Goal: Task Accomplishment & Management: Complete application form

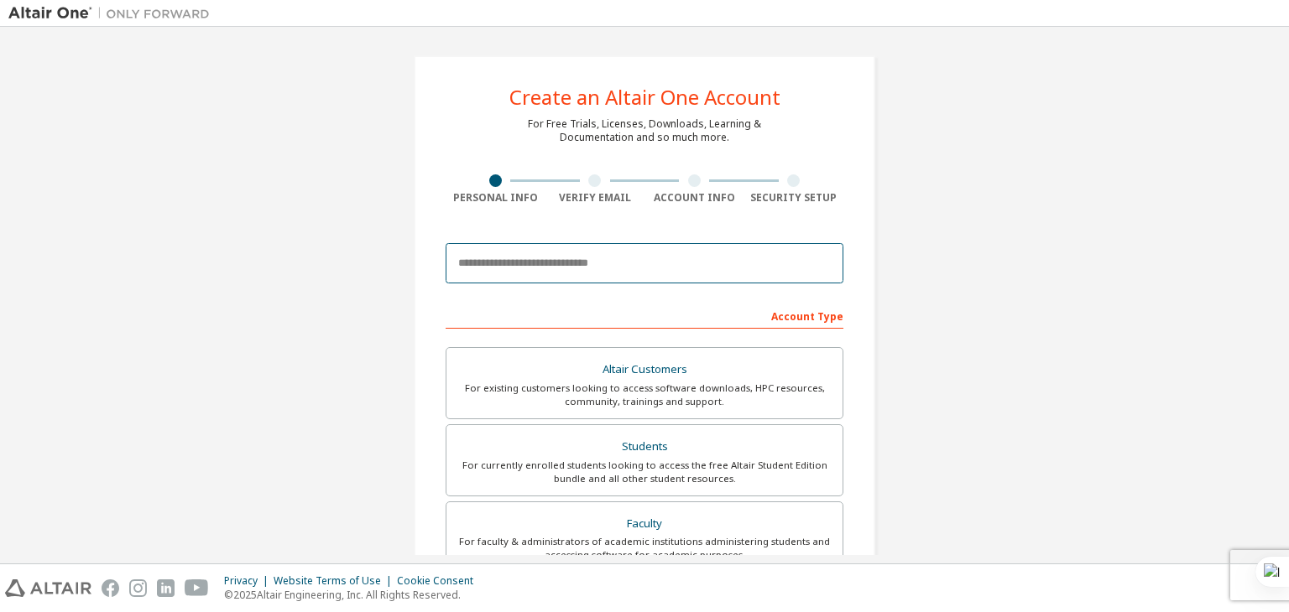
click at [503, 262] on input "email" at bounding box center [644, 263] width 398 height 40
type input "*"
type input "**********"
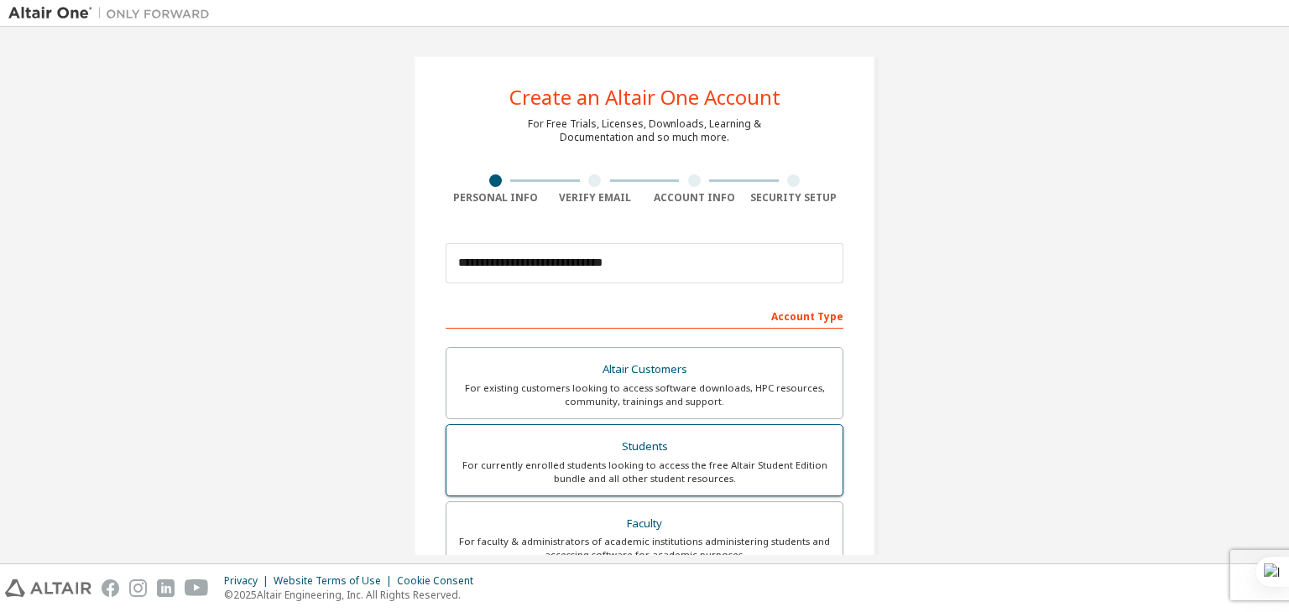
click at [600, 432] on label "Students For currently enrolled students looking to access the free Altair Stud…" at bounding box center [644, 460] width 398 height 72
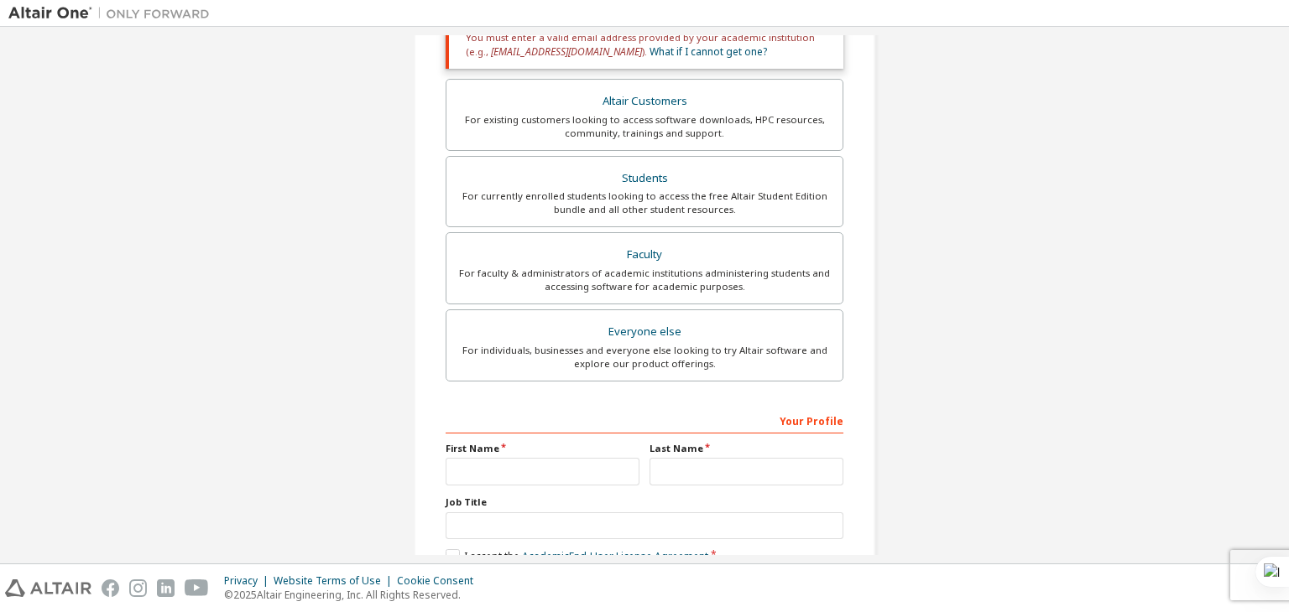
scroll to position [326, 0]
click at [719, 93] on div "Altair Customers" at bounding box center [644, 100] width 376 height 23
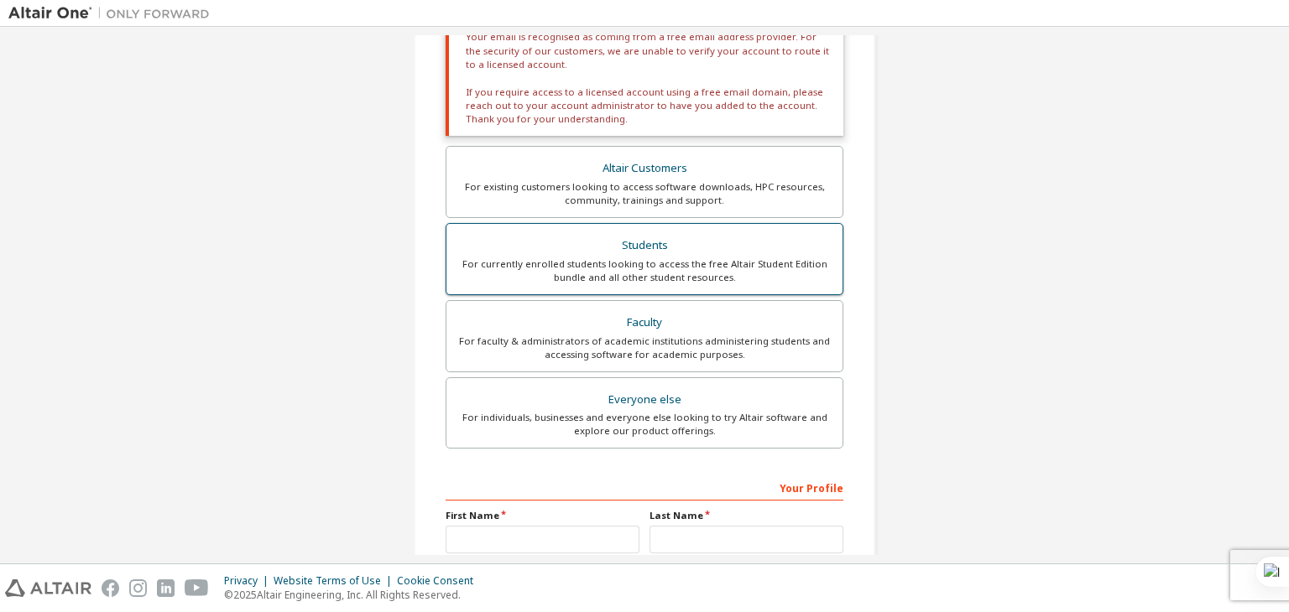
click at [656, 246] on div "Students" at bounding box center [644, 245] width 376 height 23
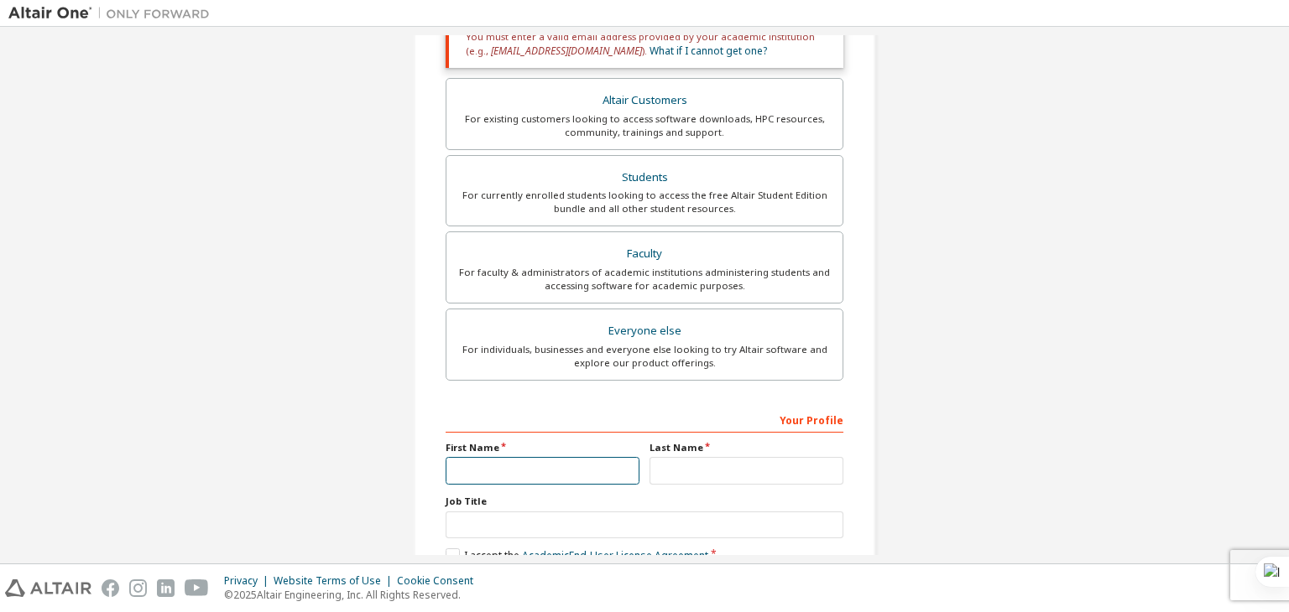
click at [539, 467] on input "text" at bounding box center [542, 471] width 194 height 28
type input "******"
click at [689, 459] on input "text" at bounding box center [746, 471] width 194 height 28
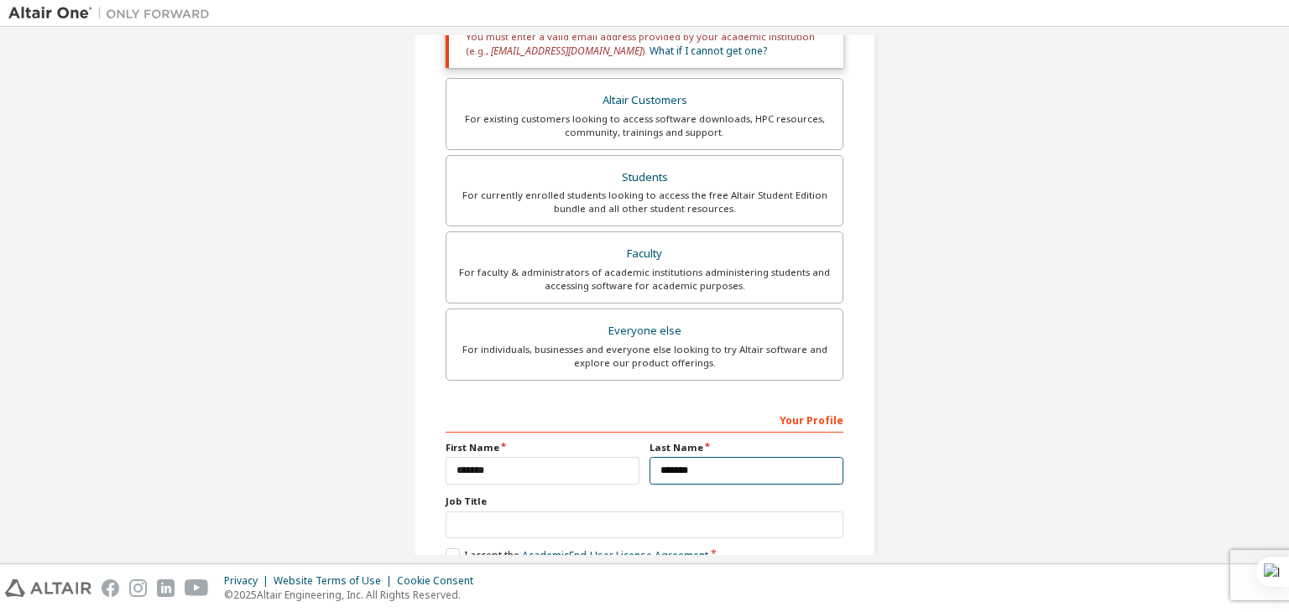
type input "*******"
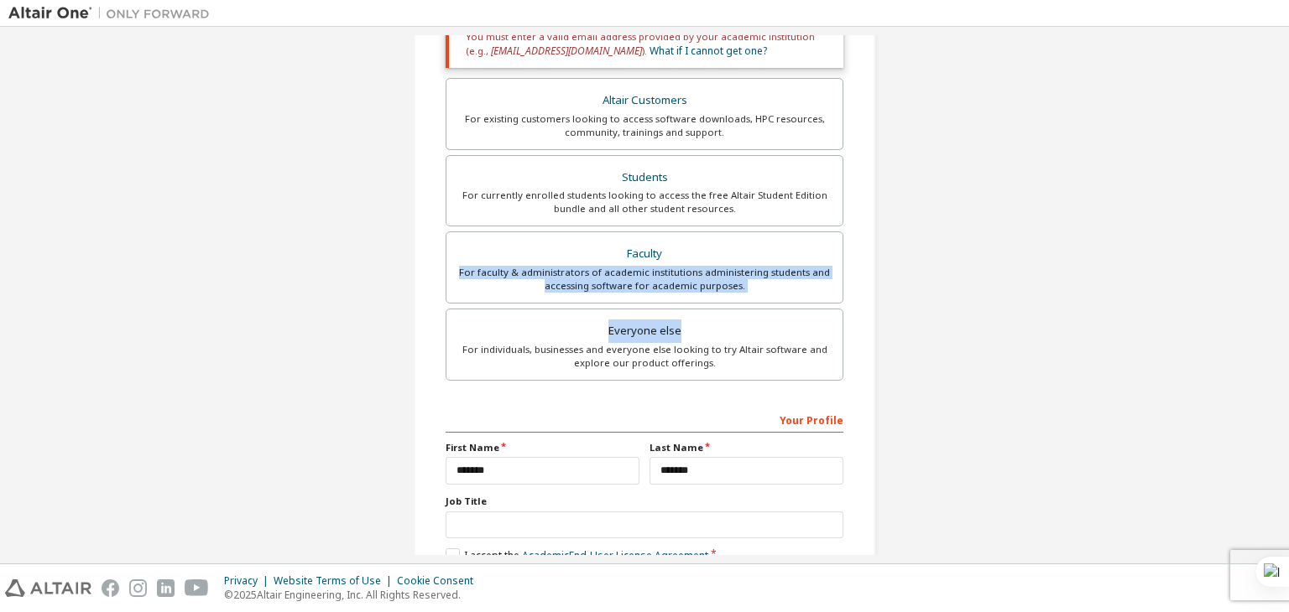
drag, startPoint x: 1269, startPoint y: 257, endPoint x: 1274, endPoint y: 314, distance: 57.3
click at [1274, 314] on div "**********" at bounding box center [644, 295] width 1272 height 520
click at [1166, 280] on div "**********" at bounding box center [644, 181] width 1272 height 945
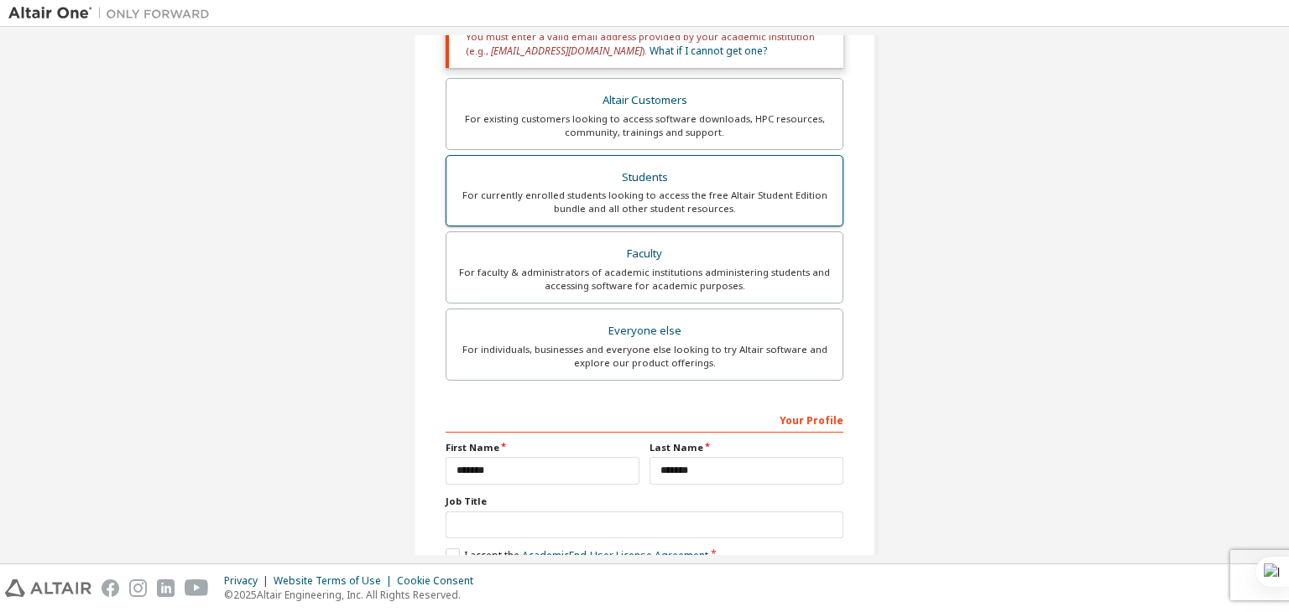
click at [745, 185] on div "Students" at bounding box center [644, 177] width 376 height 23
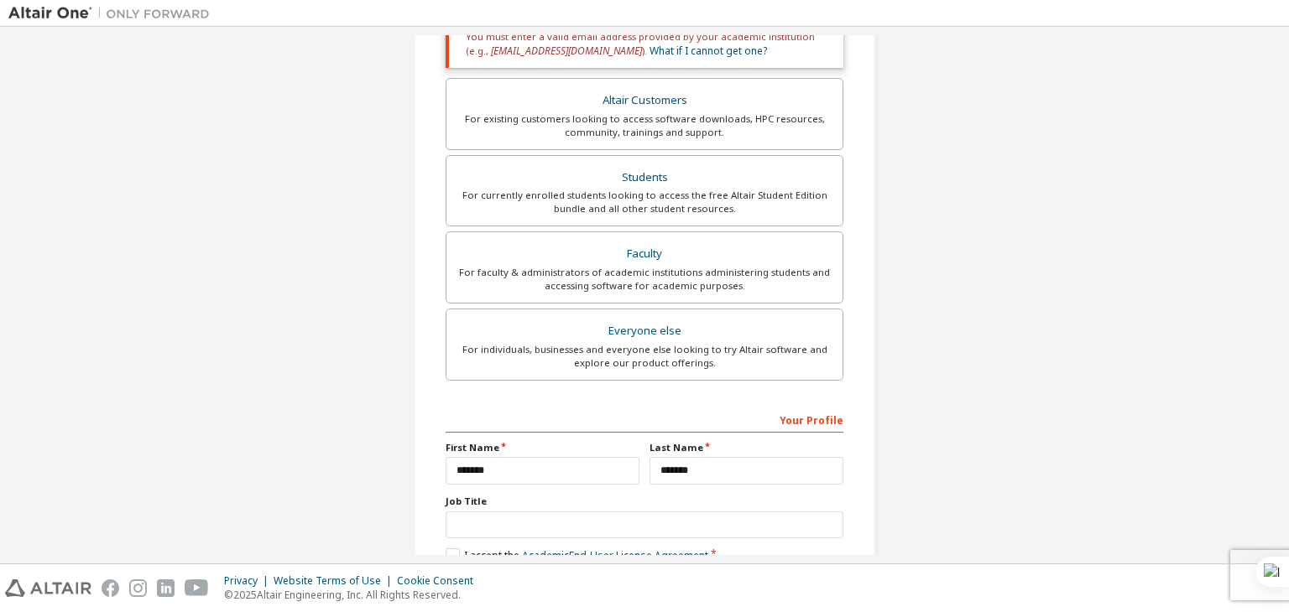
scroll to position [423, 0]
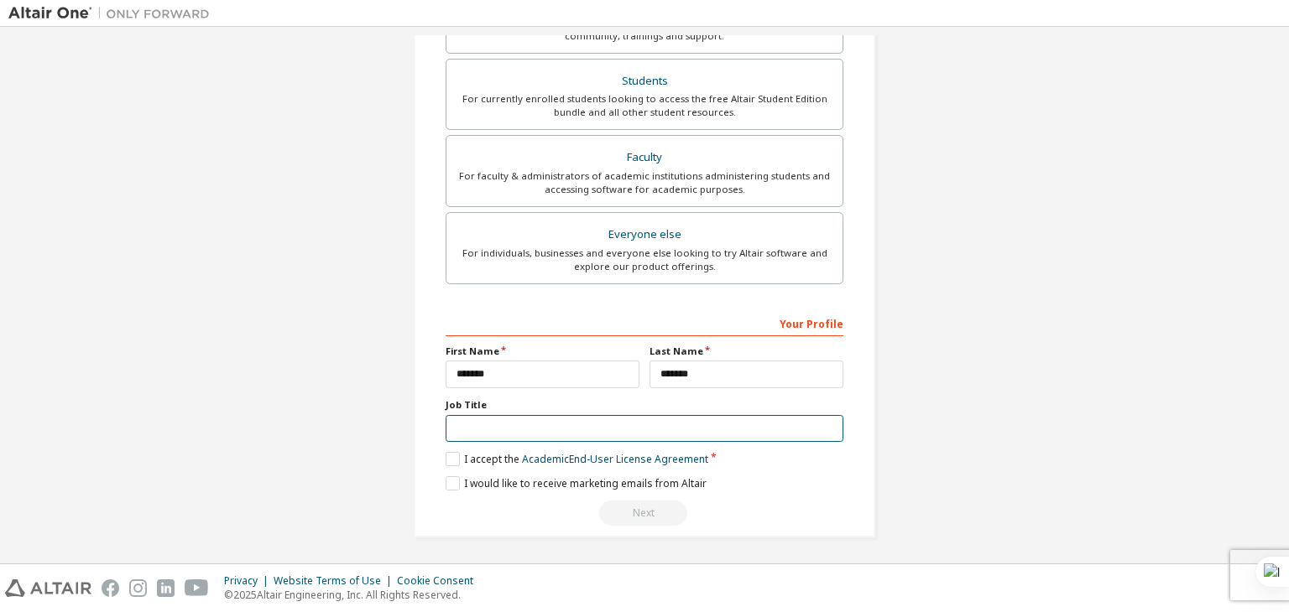
click at [656, 428] on input "text" at bounding box center [644, 429] width 398 height 28
type input "*"
click at [450, 457] on label "I accept the Academic End-User License Agreement" at bounding box center [576, 459] width 263 height 14
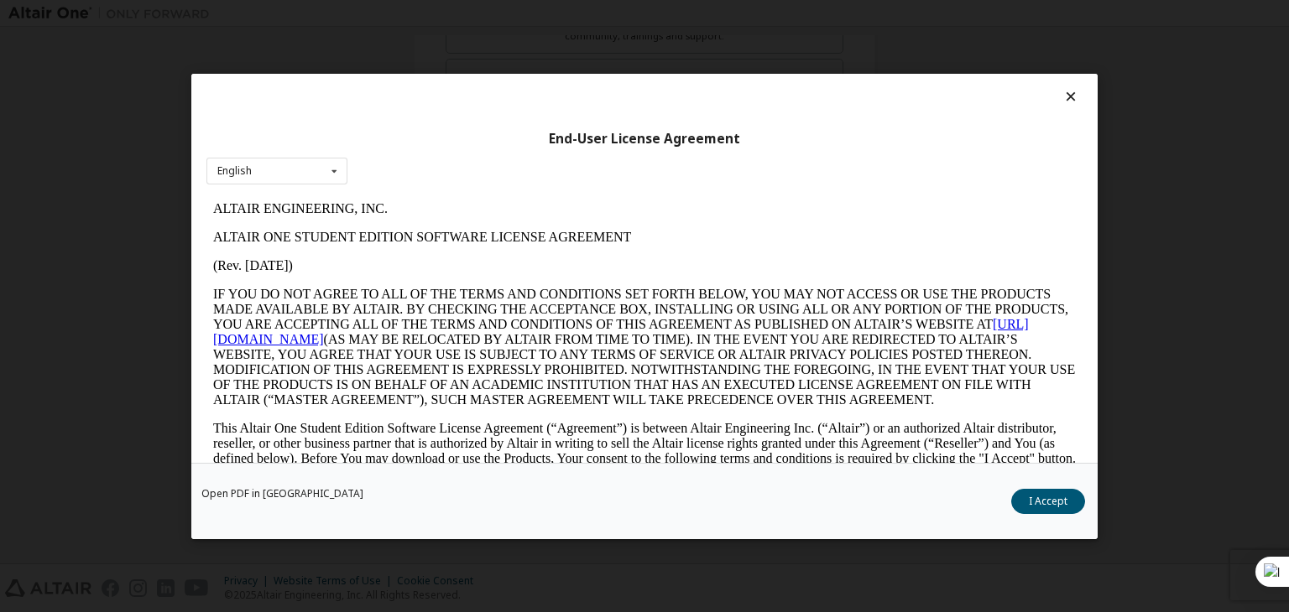
scroll to position [0, 0]
click at [1042, 509] on button "I Accept" at bounding box center [1048, 501] width 74 height 25
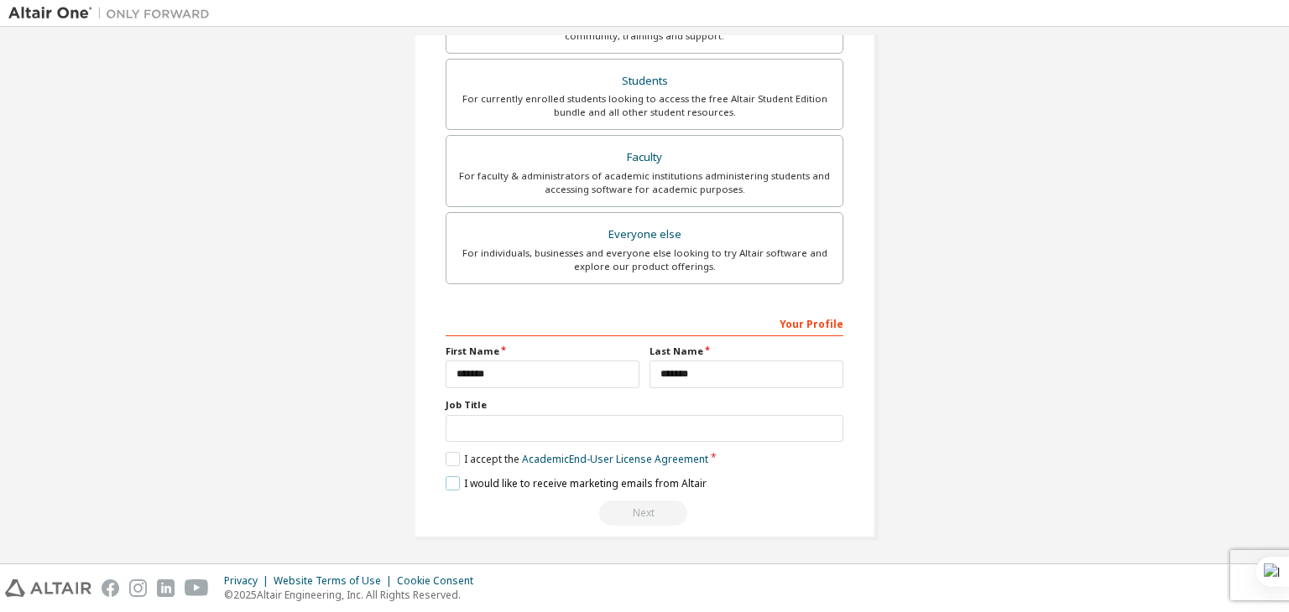
click at [451, 476] on label "I would like to receive marketing emails from Altair" at bounding box center [575, 483] width 261 height 14
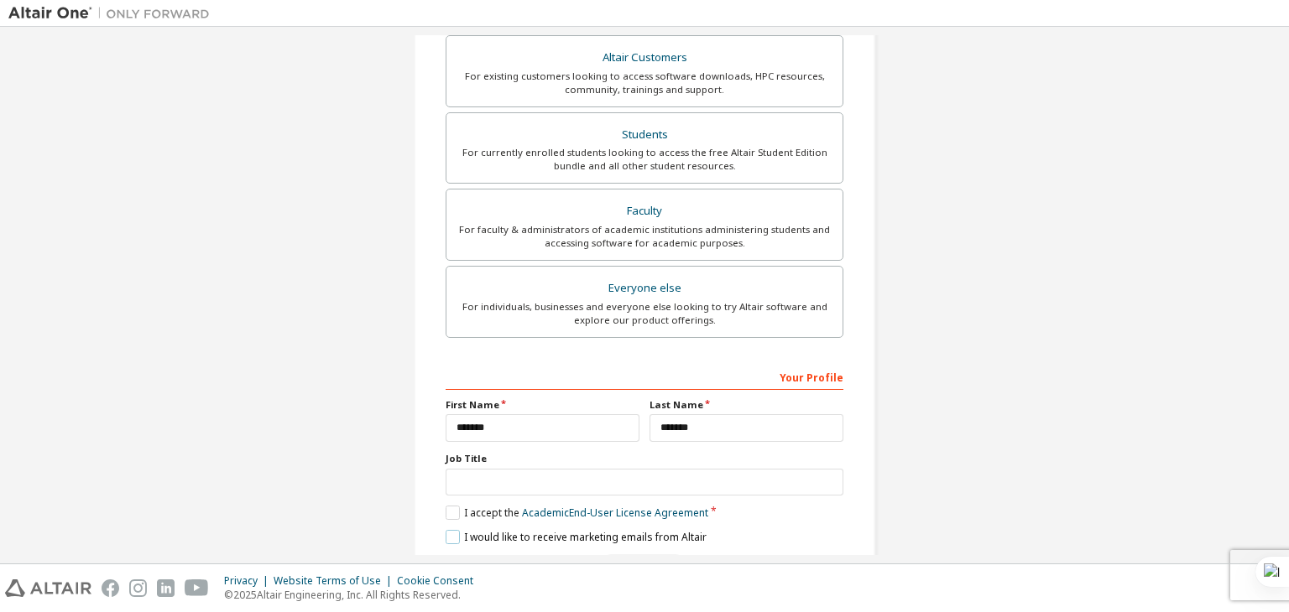
scroll to position [423, 0]
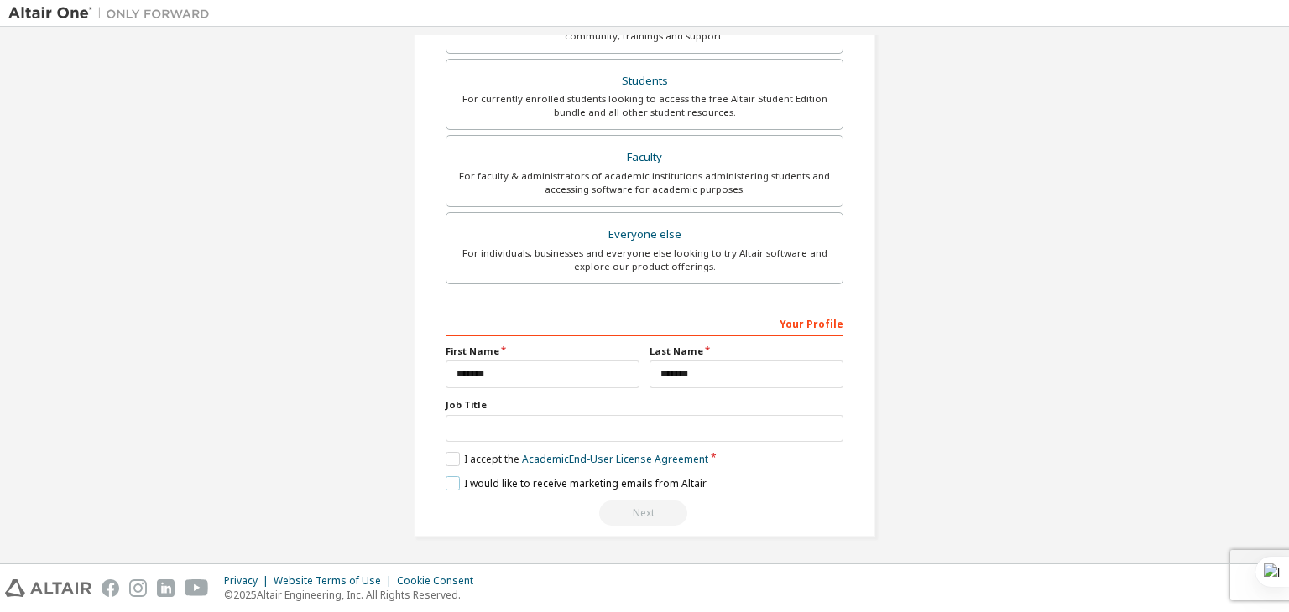
click at [449, 476] on label "I would like to receive marketing emails from Altair" at bounding box center [575, 483] width 261 height 14
click at [446, 453] on label "I accept the Academic End-User License Agreement" at bounding box center [576, 459] width 263 height 14
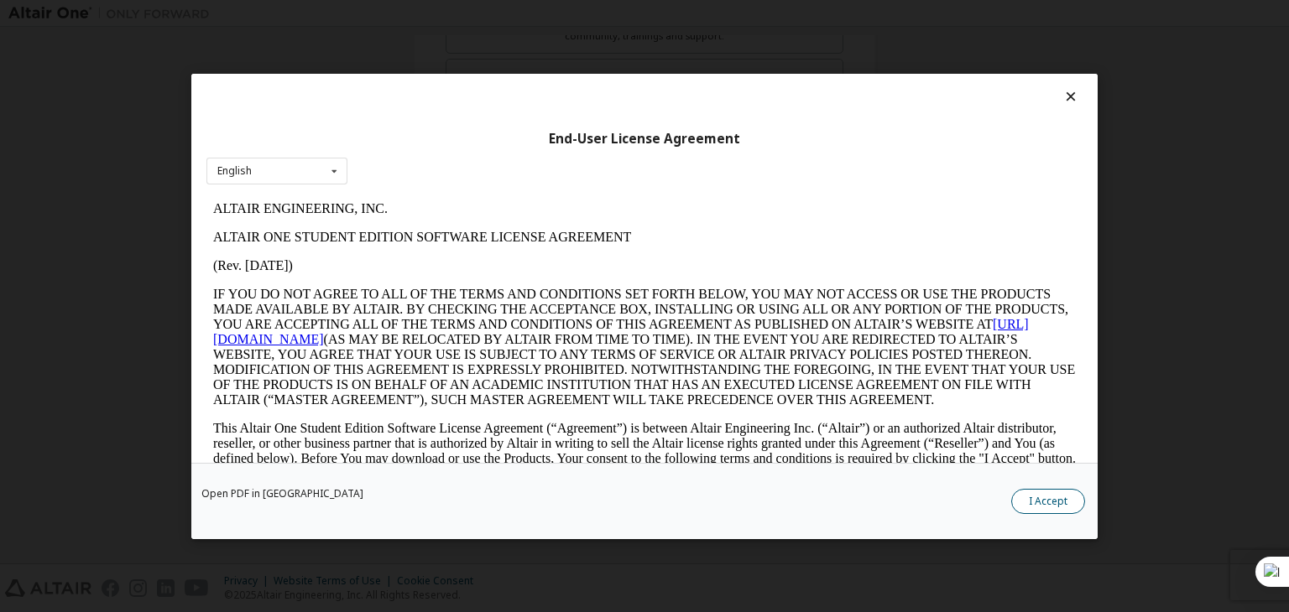
scroll to position [0, 0]
click at [1036, 494] on button "I Accept" at bounding box center [1048, 501] width 74 height 25
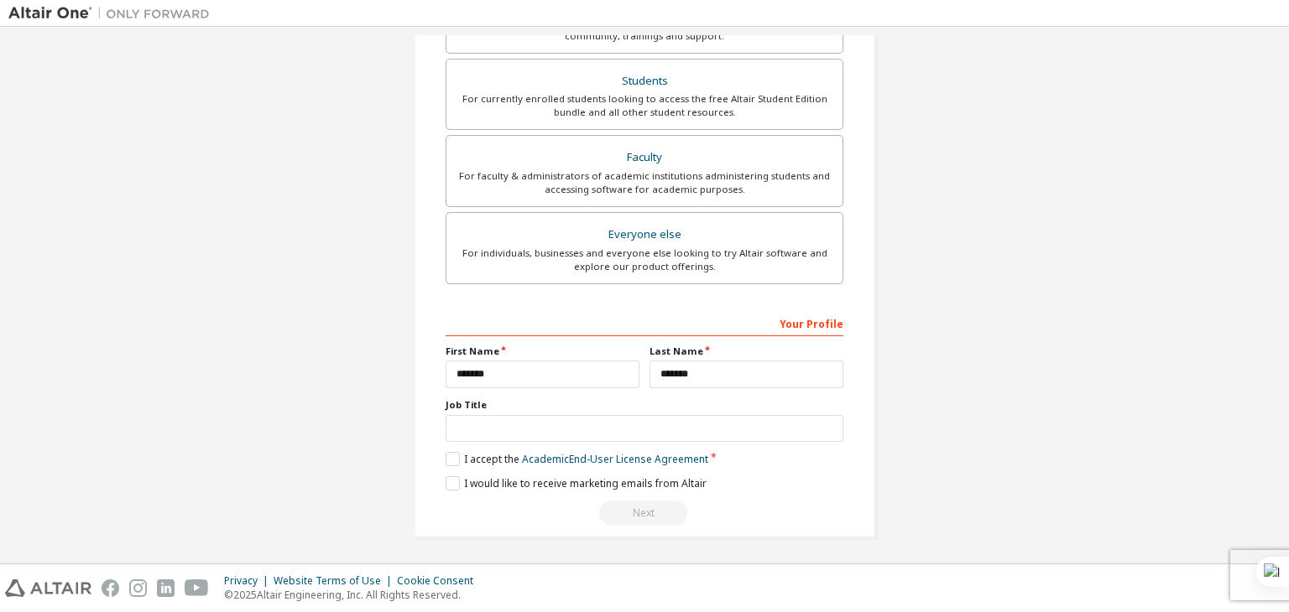
click at [639, 502] on div "Next" at bounding box center [644, 513] width 398 height 25
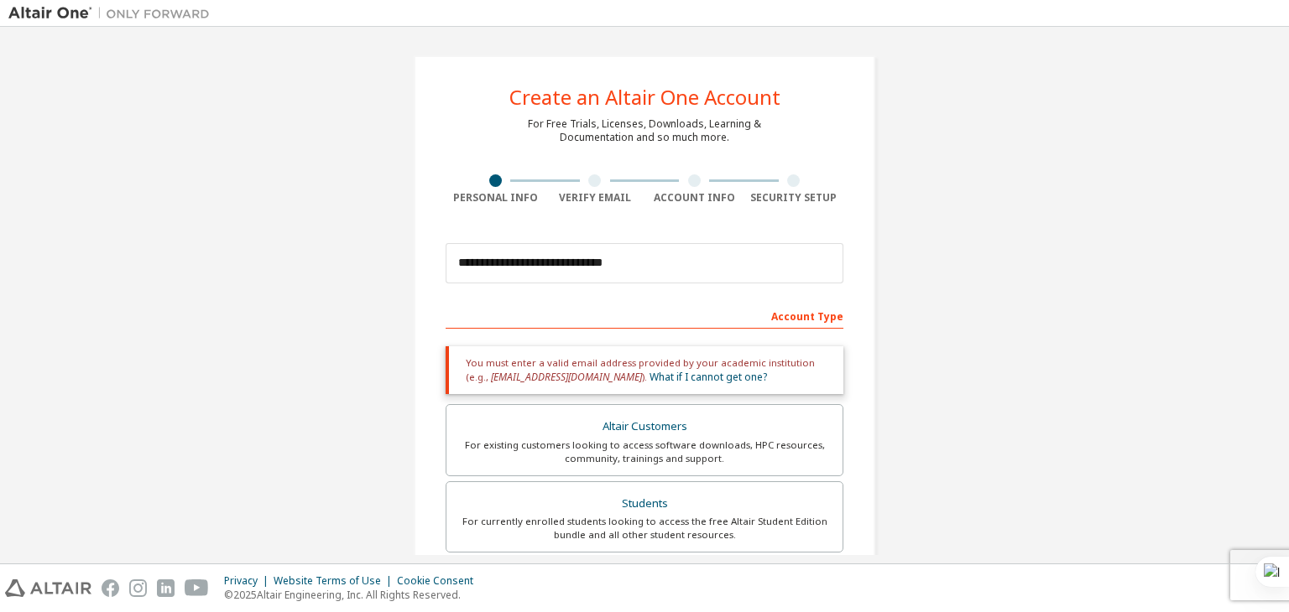
click at [588, 179] on div at bounding box center [594, 180] width 13 height 13
click at [583, 179] on div at bounding box center [595, 180] width 100 height 13
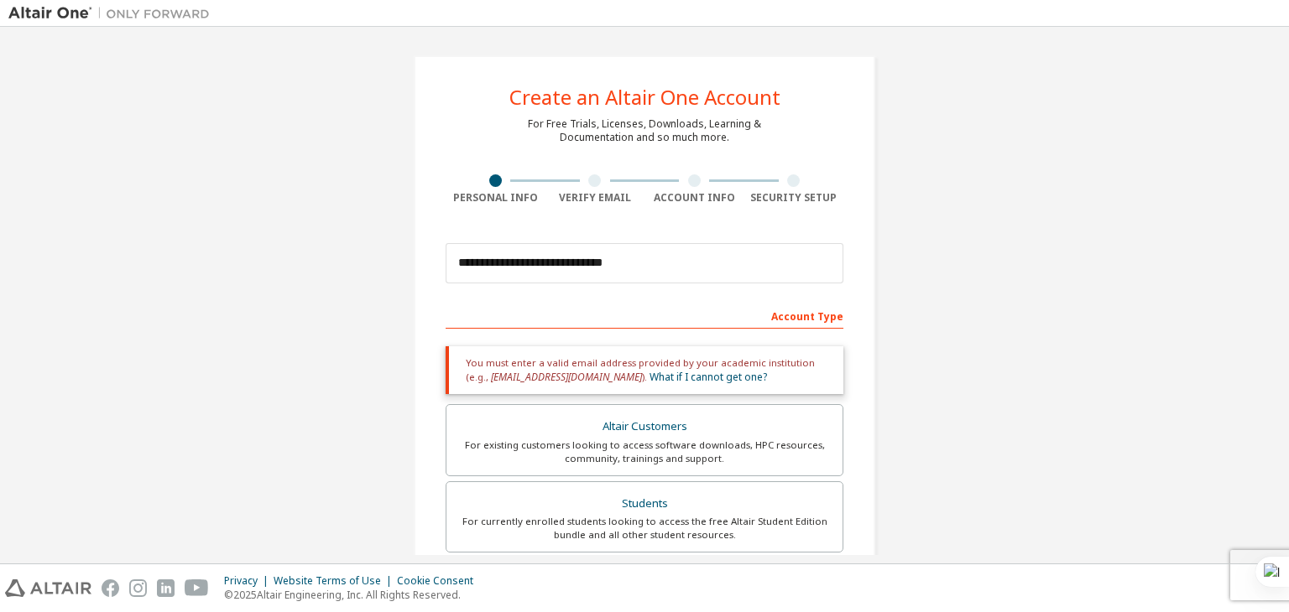
click at [583, 179] on div at bounding box center [595, 180] width 100 height 13
click at [798, 315] on div "Account Type" at bounding box center [644, 315] width 398 height 27
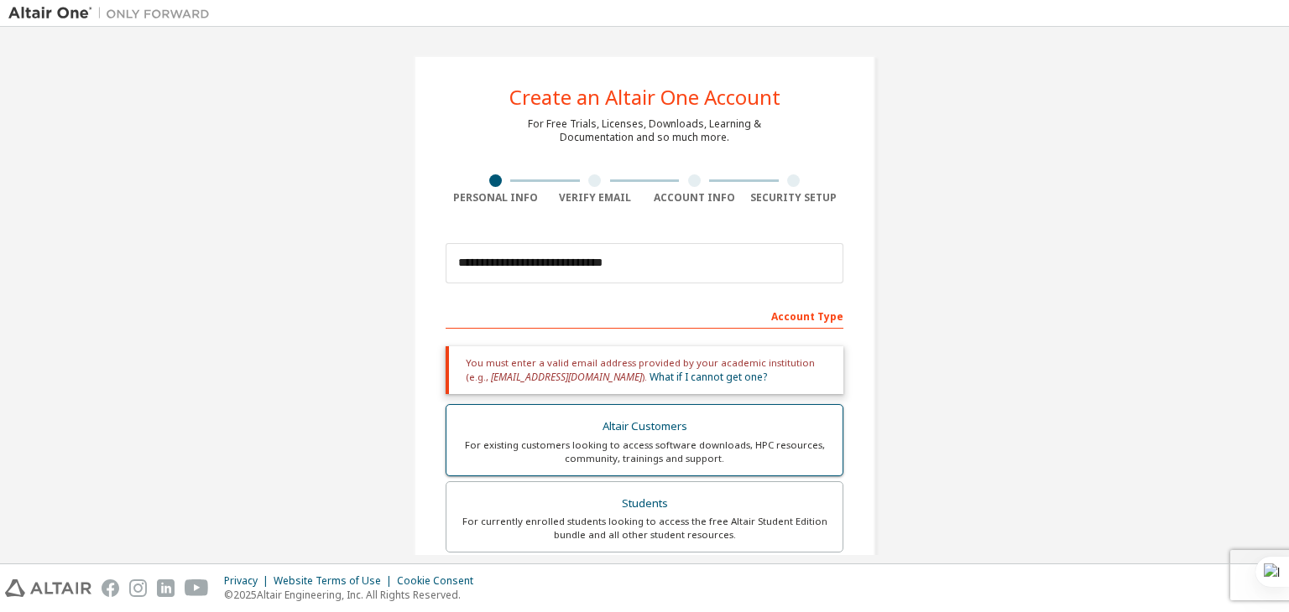
click at [737, 419] on div "Altair Customers" at bounding box center [644, 426] width 376 height 23
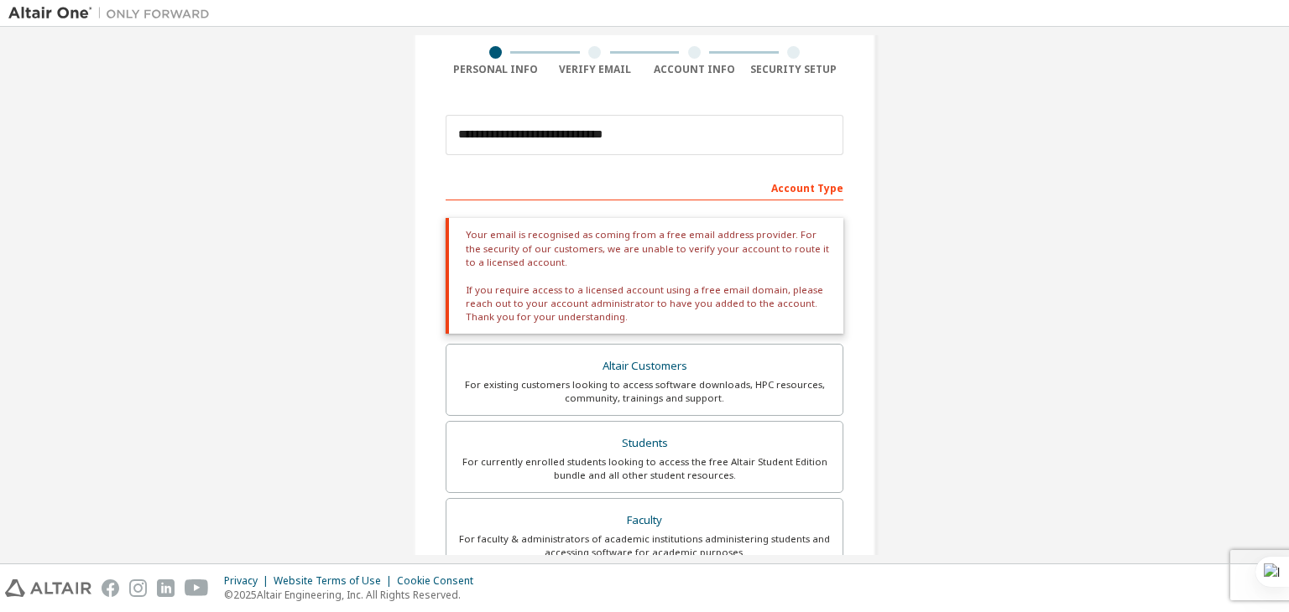
scroll to position [138, 0]
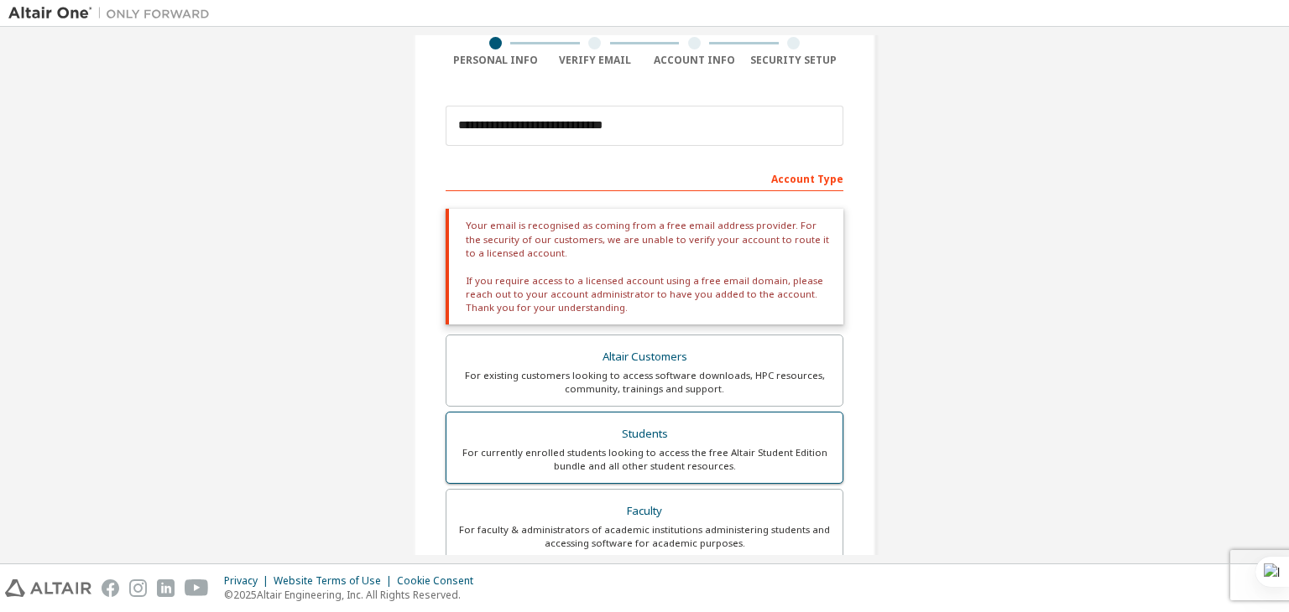
click at [689, 425] on div "Students" at bounding box center [644, 434] width 376 height 23
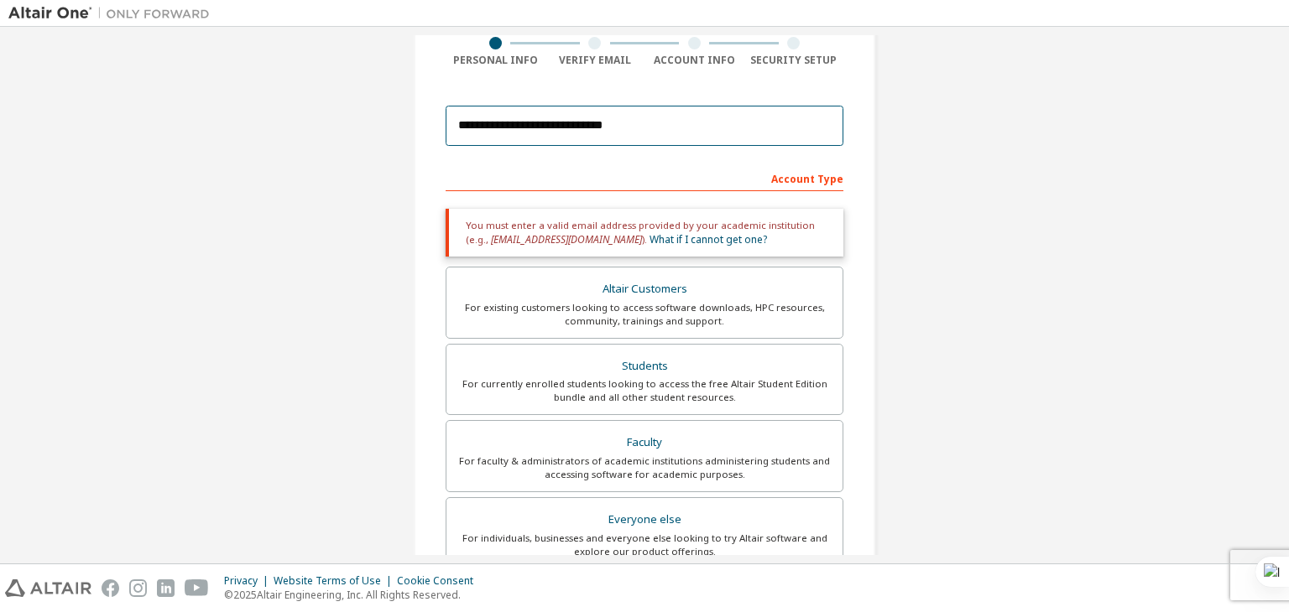
drag, startPoint x: 651, startPoint y: 124, endPoint x: 405, endPoint y: 72, distance: 251.2
click at [405, 72] on div "**********" at bounding box center [644, 370] width 502 height 945
